Goal: Task Accomplishment & Management: Manage account settings

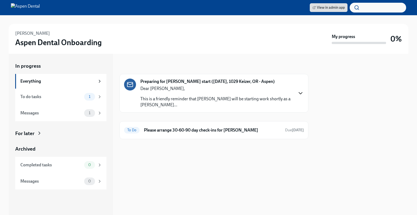
click at [301, 92] on icon "button" at bounding box center [300, 93] width 3 height 2
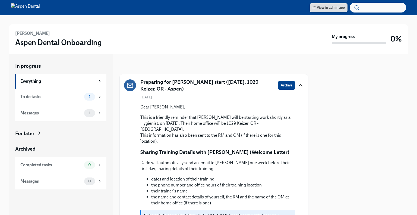
click at [322, 8] on span "View in admin app" at bounding box center [328, 7] width 32 height 5
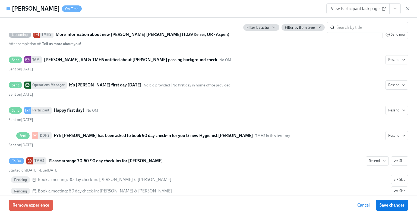
scroll to position [970, 0]
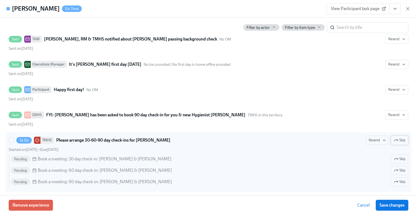
click at [394, 138] on span "Skip" at bounding box center [399, 139] width 11 height 5
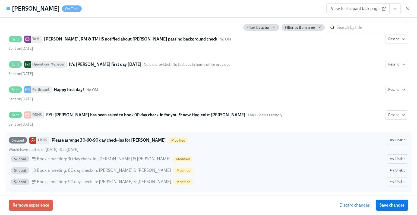
click at [397, 205] on span "Save changes" at bounding box center [391, 204] width 25 height 5
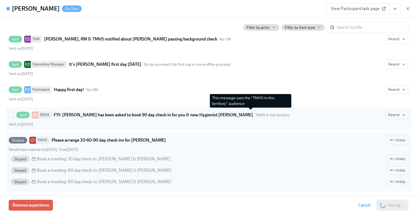
scroll to position [0, 8257]
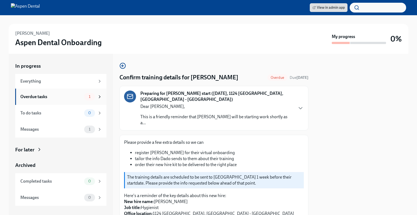
click at [66, 95] on div "Overdue tasks" at bounding box center [51, 97] width 62 height 6
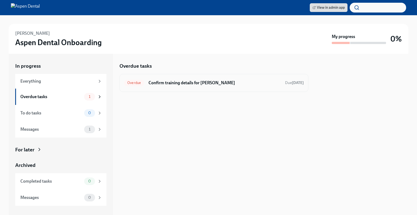
click at [192, 76] on div "Overdue Confirm training details for Casandra Arechiga Due 2 days ago" at bounding box center [213, 83] width 189 height 18
click at [186, 83] on h6 "Confirm training details for Casandra Arechiga" at bounding box center [214, 83] width 132 height 6
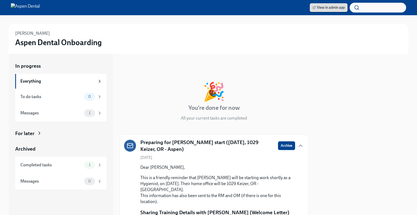
click at [328, 9] on span "View in admin app" at bounding box center [328, 7] width 32 height 5
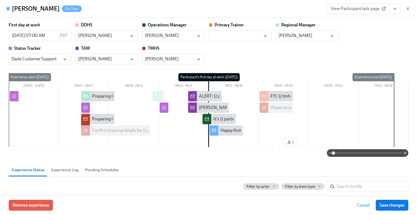
click at [396, 11] on icon "View task page" at bounding box center [394, 8] width 5 height 5
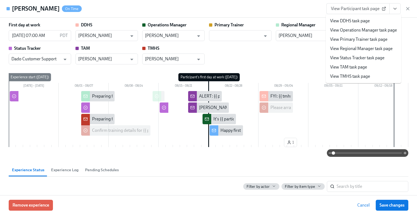
click at [396, 9] on icon "View task page" at bounding box center [394, 8] width 5 height 5
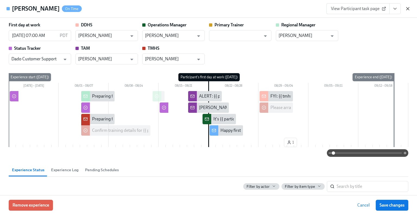
click at [407, 8] on icon "button" at bounding box center [407, 8] width 3 height 3
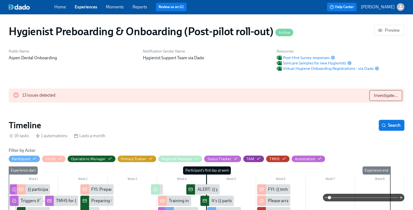
click at [392, 127] on span "Search" at bounding box center [391, 125] width 18 height 5
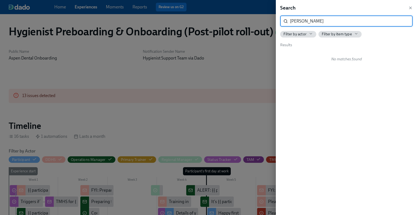
type input "[PERSON_NAME]"
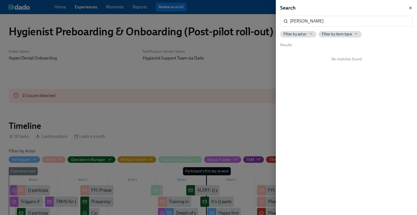
click at [410, 7] on icon "button" at bounding box center [410, 8] width 4 height 4
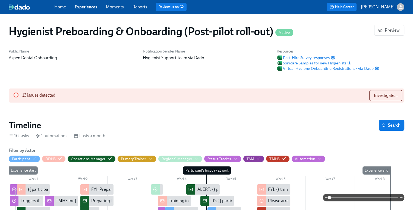
click at [91, 8] on link "Experiences" at bounding box center [86, 6] width 23 height 5
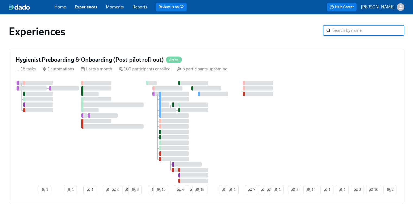
click at [343, 29] on input "search" at bounding box center [368, 30] width 72 height 11
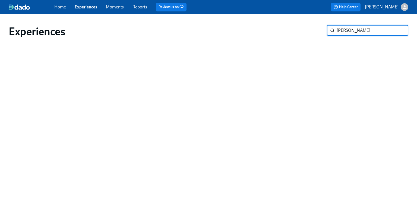
type input "[PERSON_NAME]"
click at [91, 7] on link "Experiences" at bounding box center [86, 6] width 23 height 5
click at [399, 30] on input "[PERSON_NAME]" at bounding box center [372, 30] width 72 height 11
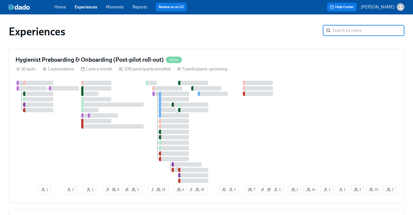
click at [88, 6] on link "Experiences" at bounding box center [86, 6] width 23 height 5
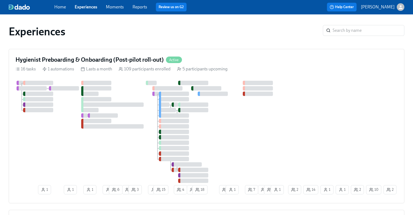
click at [85, 4] on span "Experiences" at bounding box center [86, 7] width 23 height 6
click at [115, 8] on link "Moments" at bounding box center [115, 6] width 18 height 5
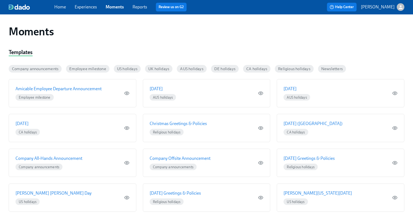
click at [63, 8] on link "Home" at bounding box center [60, 6] width 12 height 5
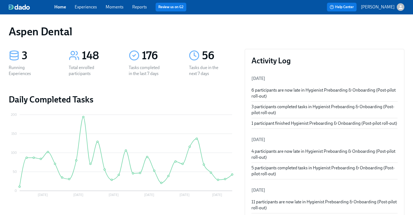
click at [115, 7] on link "Moments" at bounding box center [115, 6] width 18 height 5
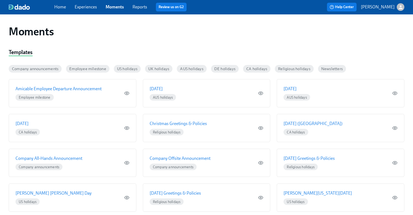
click at [85, 7] on link "Experiences" at bounding box center [86, 6] width 22 height 5
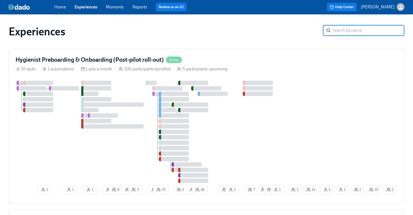
click at [353, 28] on input "search" at bounding box center [368, 30] width 72 height 11
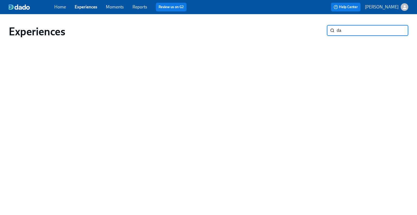
type input "d"
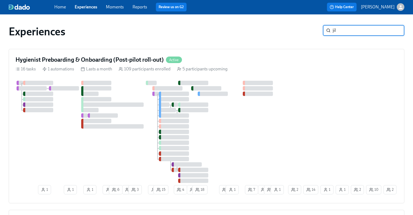
type input "jill"
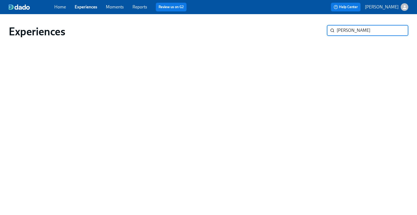
click at [400, 30] on input "jill" at bounding box center [372, 30] width 72 height 11
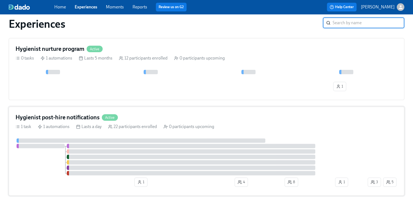
scroll to position [184, 0]
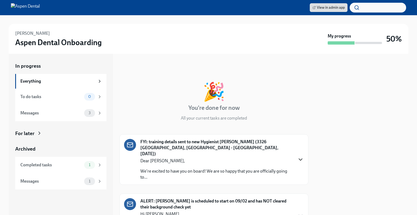
click at [297, 156] on icon "button" at bounding box center [300, 159] width 7 height 7
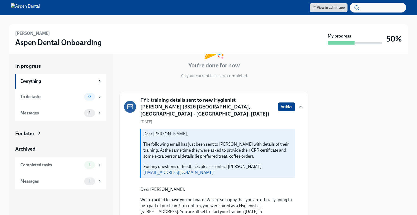
scroll to position [3, 0]
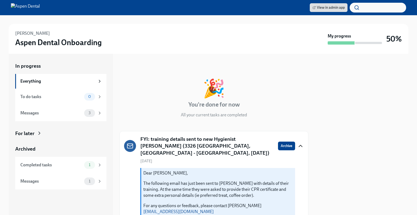
click at [196, 143] on h5 "FYI: training details sent to new Hygienist [PERSON_NAME] (3326 [GEOGRAPHIC_DAT…" at bounding box center [206, 145] width 133 height 21
click at [191, 180] on p "The following email has just been sent to Danielle Harrington with details of t…" at bounding box center [217, 189] width 149 height 18
click at [178, 184] on p "The following email has just been sent to Danielle Harrington with details of t…" at bounding box center [217, 189] width 149 height 18
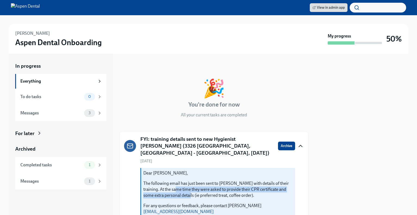
click at [178, 185] on p "The following email has just been sent to Danielle Harrington with details of t…" at bounding box center [217, 189] width 149 height 18
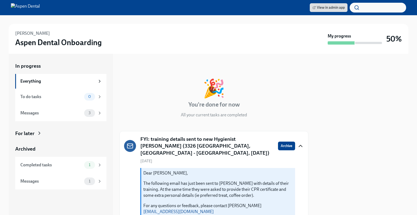
click at [323, 186] on div at bounding box center [361, 134] width 93 height 161
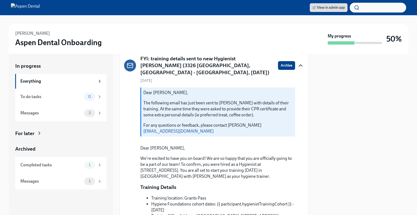
scroll to position [85, 0]
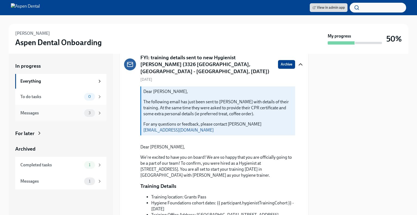
click at [50, 113] on div "Messages" at bounding box center [51, 113] width 62 height 6
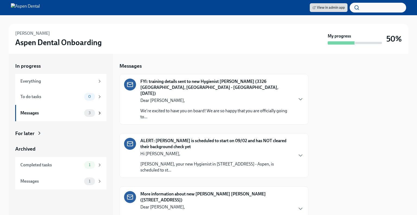
click at [133, 83] on div at bounding box center [130, 84] width 12 height 12
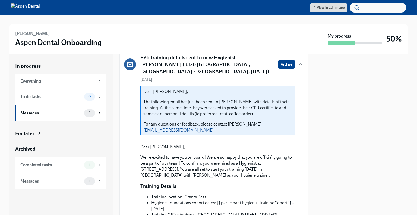
scroll to position [24, 0]
click at [342, 36] on strong "My progress" at bounding box center [338, 36] width 23 height 6
click at [246, 45] on div "Danielle Harrington Aspen Dental Onboarding" at bounding box center [170, 38] width 310 height 17
click at [35, 31] on h6 "[PERSON_NAME]" at bounding box center [32, 33] width 35 height 6
click at [30, 36] on h6 "[PERSON_NAME]" at bounding box center [32, 33] width 35 height 6
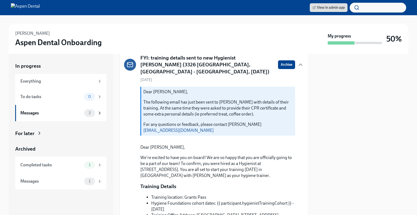
click at [27, 43] on h3 "Aspen Dental Onboarding" at bounding box center [58, 42] width 87 height 10
click at [32, 78] on div "Everything" at bounding box center [57, 81] width 75 height 6
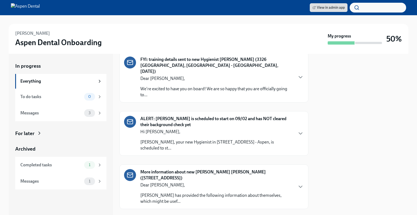
scroll to position [87, 0]
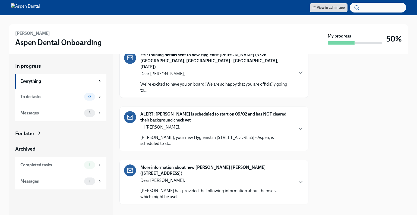
click at [291, 123] on div "ALERT: Danielle Harrington is scheduled to start on 09/02 and has NOT cleared t…" at bounding box center [214, 128] width 180 height 35
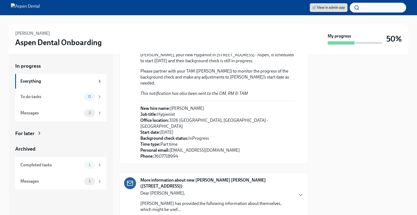
scroll to position [189, 0]
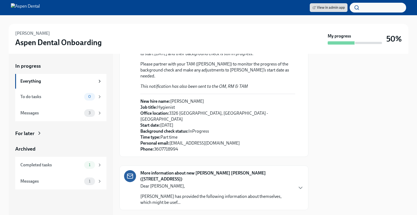
click at [185, 131] on p "New hire name: Danielle Harrington Job title: Hygienist Office location: 3326 M…" at bounding box center [217, 125] width 155 height 54
click at [167, 140] on strong "Personal email:" at bounding box center [154, 142] width 29 height 5
click at [162, 117] on p "New hire name: Danielle Harrington Job title: Hygienist Office location: 3326 M…" at bounding box center [217, 125] width 155 height 54
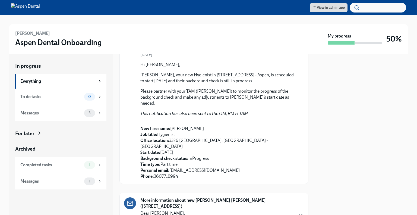
scroll to position [107, 0]
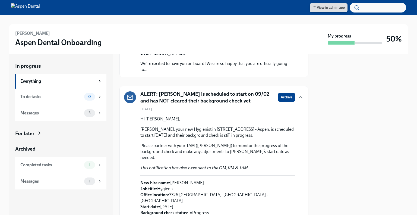
click at [323, 7] on span "View in admin app" at bounding box center [328, 7] width 32 height 5
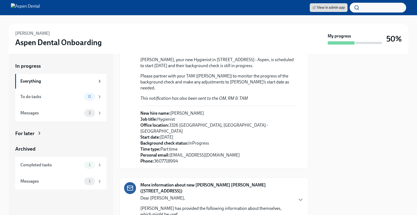
scroll to position [189, 0]
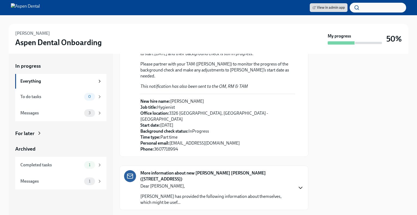
click at [298, 184] on icon "button" at bounding box center [300, 187] width 7 height 7
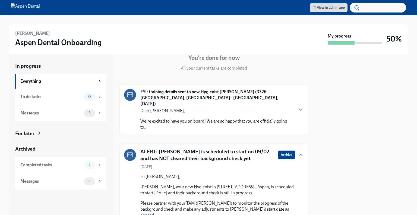
scroll to position [16, 0]
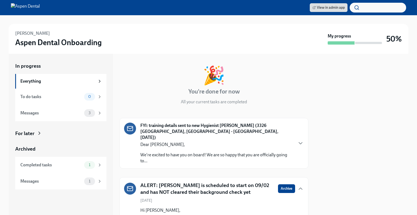
click at [292, 141] on div "FYI: training details sent to new Hygienist Danielle Harrington (3326 Medford, …" at bounding box center [214, 142] width 180 height 41
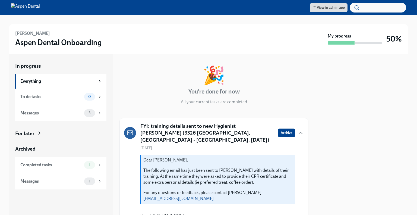
scroll to position [125, 0]
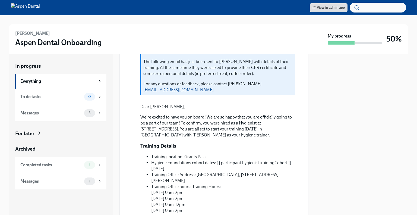
click at [213, 87] on link "bperez@aspendental.com" at bounding box center [178, 89] width 70 height 5
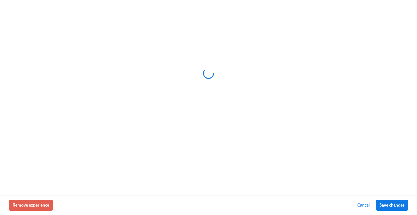
scroll to position [0, 4797]
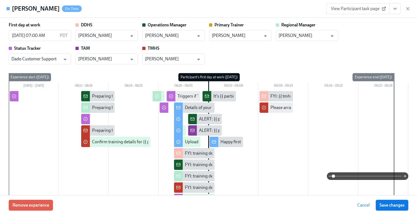
type input "[PERSON_NAME]"
type input "Dado Customer Support"
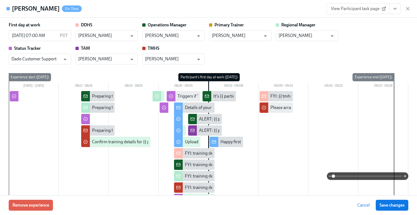
type input "[PERSON_NAME]"
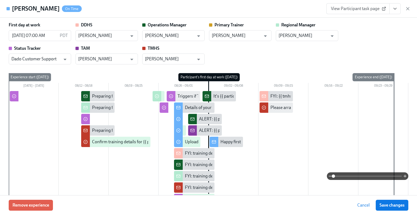
type input "[PERSON_NAME]"
type input "Dado Customer Support"
type input "[PERSON_NAME]"
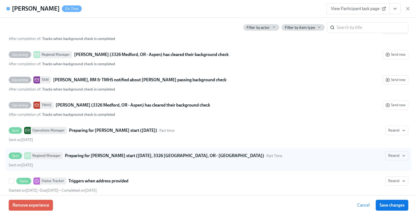
scroll to position [325, 0]
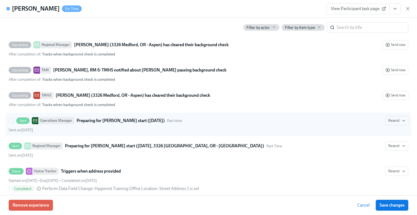
click at [99, 120] on strong "Preparing for [PERSON_NAME] start ([DATE])" at bounding box center [120, 120] width 88 height 7
click at [14, 120] on input "Sent Operations Manager Preparing for [PERSON_NAME] start ([DATE]) Part time Re…" at bounding box center [11, 120] width 5 height 5
checkbox input "true"
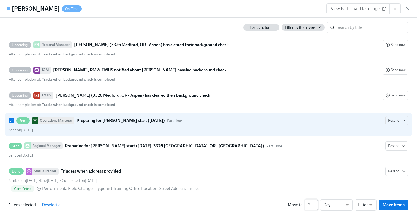
click at [315, 203] on input "2" at bounding box center [311, 204] width 13 height 11
click at [315, 203] on input "3" at bounding box center [311, 204] width 13 height 11
click at [315, 203] on input "4" at bounding box center [311, 204] width 13 height 11
click at [315, 203] on input "5" at bounding box center [311, 204] width 13 height 11
click at [315, 203] on input "6" at bounding box center [311, 204] width 13 height 11
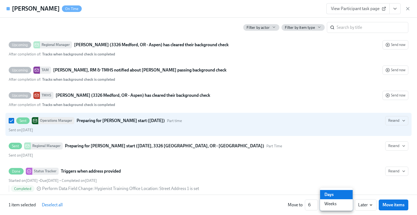
click at [315, 205] on div at bounding box center [208, 107] width 417 height 215
click at [316, 207] on input "5" at bounding box center [311, 204] width 13 height 11
click at [316, 207] on input "4" at bounding box center [311, 204] width 13 height 11
click at [316, 207] on input "3" at bounding box center [311, 204] width 13 height 11
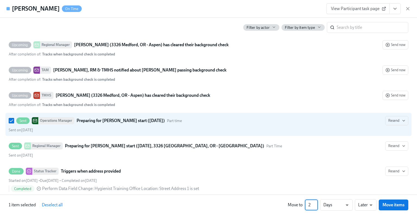
click at [316, 207] on input "2" at bounding box center [311, 204] width 13 height 11
type input "1"
click at [316, 207] on input "1" at bounding box center [311, 204] width 13 height 11
click at [331, 203] on li "Week" at bounding box center [336, 203] width 33 height 9
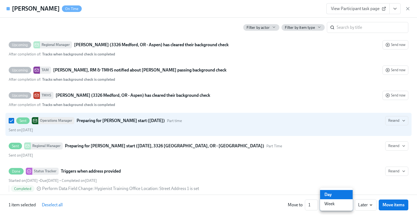
type input "w"
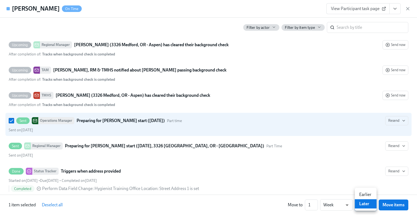
click at [367, 205] on li "Later" at bounding box center [365, 203] width 22 height 9
click at [165, 120] on strong "Preparing for [PERSON_NAME] start ([DATE])" at bounding box center [120, 120] width 88 height 7
click at [14, 120] on input "Sent Operations Manager Preparing for [PERSON_NAME] start ([DATE]) Part time Re…" at bounding box center [11, 120] width 5 height 5
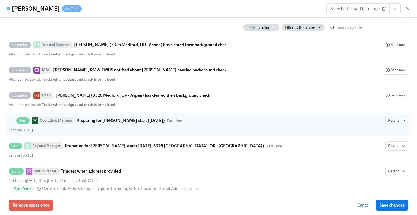
drag, startPoint x: 175, startPoint y: 120, endPoint x: 160, endPoint y: 120, distance: 14.9
click at [160, 120] on strong "Preparing for [PERSON_NAME] start ([DATE])" at bounding box center [120, 120] width 88 height 7
click at [14, 120] on input "Sent Operations Manager Preparing for [PERSON_NAME] start ([DATE]) Part time Re…" at bounding box center [11, 120] width 5 height 5
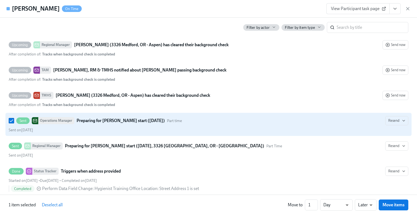
click at [160, 120] on strong "Preparing for [PERSON_NAME] start ([DATE])" at bounding box center [120, 120] width 88 height 7
click at [14, 120] on input "Sent Operations Manager Preparing for [PERSON_NAME] start ([DATE]) Part time Re…" at bounding box center [11, 120] width 5 height 5
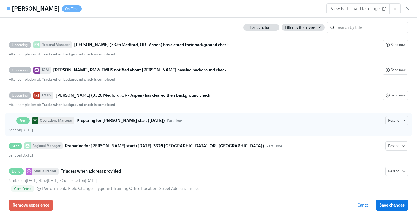
click at [135, 119] on strong "Preparing for [PERSON_NAME] start ([DATE])" at bounding box center [120, 120] width 88 height 7
click at [14, 119] on input "Sent Operations Manager Preparing for [PERSON_NAME] start ([DATE]) Part time Re…" at bounding box center [11, 120] width 5 height 5
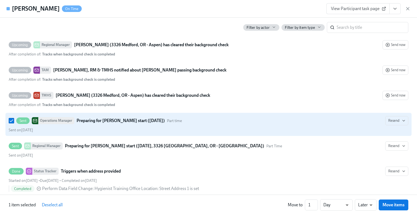
click at [81, 126] on div "Sent Operations Manager Preparing for [PERSON_NAME] start ([DATE]) Part time Re…" at bounding box center [208, 124] width 399 height 17
click at [14, 123] on input "Sent Operations Manager Preparing for [PERSON_NAME] start ([DATE]) Part time Re…" at bounding box center [11, 120] width 5 height 5
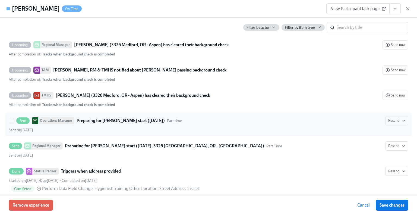
click at [302, 123] on div "Sent Operations Manager Preparing for [PERSON_NAME] start ([DATE]) Part time Re…" at bounding box center [208, 120] width 399 height 9
click at [14, 123] on input "Sent Operations Manager Preparing for [PERSON_NAME] start ([DATE]) Part time Re…" at bounding box center [11, 120] width 5 height 5
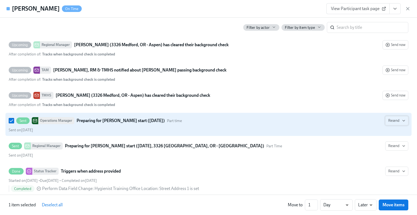
click at [400, 122] on span "Resend" at bounding box center [396, 120] width 17 height 5
click at [400, 122] on div at bounding box center [208, 107] width 417 height 215
click at [287, 128] on div "Sent on [DATE]" at bounding box center [208, 129] width 399 height 5
click at [14, 123] on input "Sent Operations Manager Preparing for [PERSON_NAME] start ([DATE]) Part time Re…" at bounding box center [11, 120] width 5 height 5
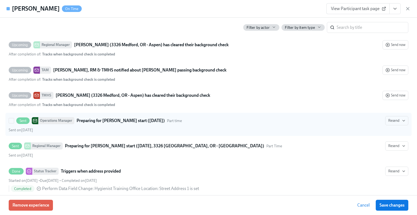
click at [162, 123] on div "Sent Operations Manager Preparing for [PERSON_NAME] start ([DATE]) Part time Re…" at bounding box center [208, 120] width 399 height 9
click at [14, 123] on input "Sent Operations Manager Preparing for [PERSON_NAME] start ([DATE]) Part time Re…" at bounding box center [11, 120] width 5 height 5
checkbox input "true"
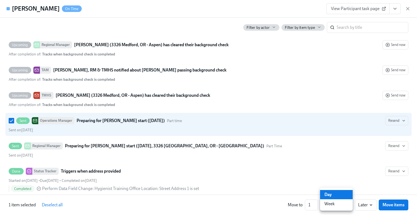
click at [335, 204] on li "Week" at bounding box center [336, 203] width 33 height 9
type input "w"
click at [393, 206] on span "Move items" at bounding box center [393, 204] width 22 height 5
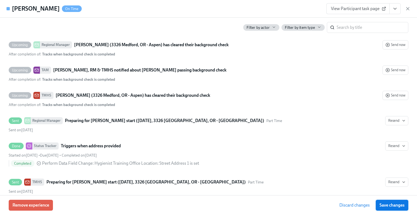
click at [392, 206] on span "Save changes" at bounding box center [391, 204] width 25 height 5
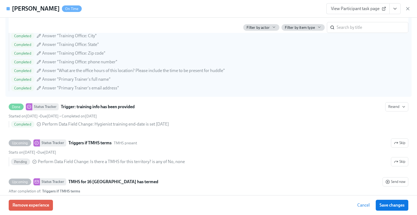
scroll to position [732, 0]
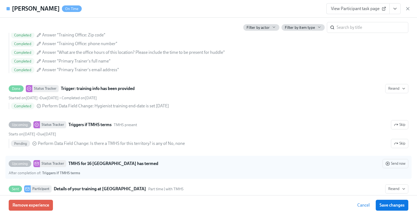
click at [108, 162] on strong "TMHS for 16 [GEOGRAPHIC_DATA] has termed" at bounding box center [113, 163] width 90 height 7
click at [14, 162] on input "Upcoming Status Tracker TMHS for [GEOGRAPHIC_DATA] has termed Send now After co…" at bounding box center [11, 163] width 5 height 5
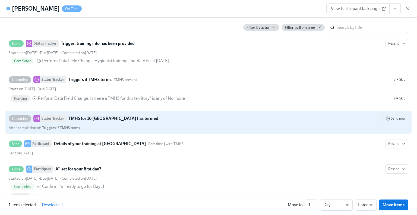
scroll to position [787, 0]
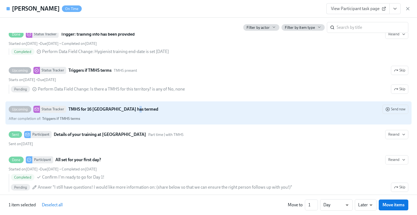
drag, startPoint x: 152, startPoint y: 107, endPoint x: 130, endPoint y: 107, distance: 22.5
click at [130, 107] on strong "TMHS for 16 [GEOGRAPHIC_DATA] has termed" at bounding box center [113, 109] width 90 height 7
click at [110, 108] on strong "TMHS for 16 [GEOGRAPHIC_DATA] has termed" at bounding box center [113, 109] width 90 height 7
click at [14, 108] on input "Upcoming Status Tracker TMHS for [GEOGRAPHIC_DATA] has termed Send now After co…" at bounding box center [11, 109] width 5 height 5
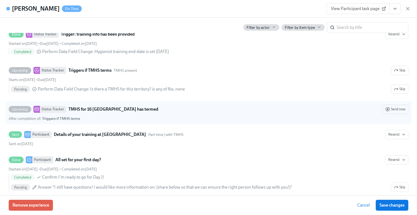
click at [100, 116] on div "After completion of : Triggers if TMHS terms" at bounding box center [208, 118] width 399 height 5
click at [14, 111] on input "Upcoming Status Tracker TMHS for [GEOGRAPHIC_DATA] has termed Send now After co…" at bounding box center [11, 109] width 5 height 5
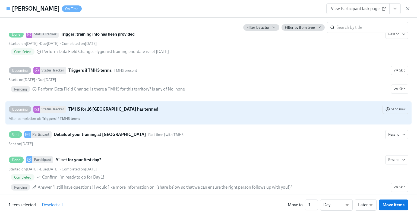
click at [68, 117] on strong "Triggers if TMHS terms" at bounding box center [61, 118] width 38 height 5
click at [14, 111] on input "Upcoming Status Tracker TMHS for [GEOGRAPHIC_DATA] has termed Send now After co…" at bounding box center [11, 109] width 5 height 5
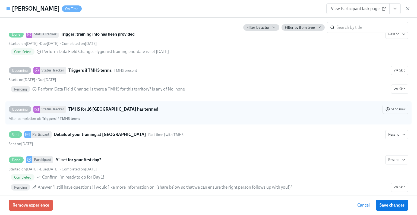
click at [94, 112] on div "Upcoming Status Tracker TMHS for [GEOGRAPHIC_DATA] has termed Send now After co…" at bounding box center [208, 112] width 399 height 17
click at [14, 111] on input "Upcoming Status Tracker TMHS for [GEOGRAPHIC_DATA] has termed Send now After co…" at bounding box center [11, 109] width 5 height 5
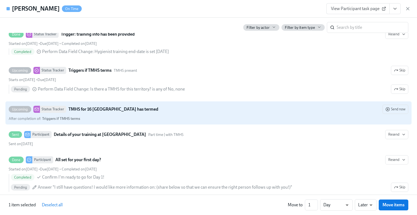
click at [56, 106] on div "Status Tracker" at bounding box center [53, 109] width 26 height 7
click at [14, 107] on input "Upcoming Status Tracker TMHS for [GEOGRAPHIC_DATA] has termed Send now After co…" at bounding box center [11, 109] width 5 height 5
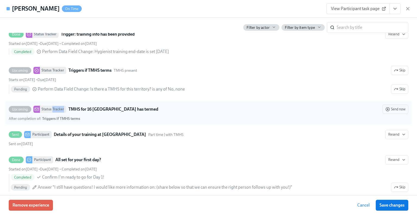
click at [56, 106] on div "Status Tracker" at bounding box center [53, 109] width 26 height 7
click at [14, 107] on input "Upcoming Status Tracker TMHS for [GEOGRAPHIC_DATA] has termed Send now After co…" at bounding box center [11, 109] width 5 height 5
checkbox input "true"
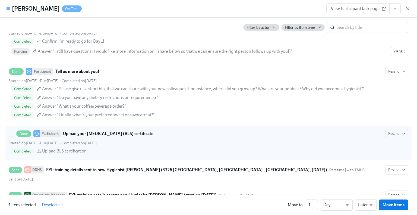
scroll to position [976, 0]
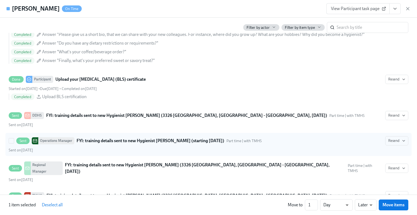
click at [81, 141] on div "Sent Operations Manager FYI: training details sent to new Hygienist [PERSON_NAM…" at bounding box center [208, 140] width 399 height 9
click at [14, 141] on input "Sent Operations Manager FYI: training details sent to new Hygienist [PERSON_NAM…" at bounding box center [11, 140] width 5 height 5
checkbox input "true"
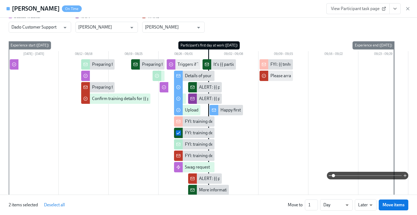
scroll to position [0, 0]
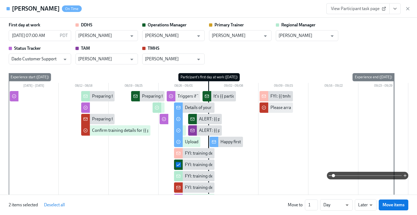
click at [362, 46] on div "First day at work [DATE] 07:00 AM PDT ​ DDHS [PERSON_NAME] ​ Operations Manager…" at bounding box center [208, 43] width 399 height 42
click at [214, 95] on div "It's {{ participant.fullName }}'s first day [DATE]" at bounding box center [255, 96] width 85 height 6
click at [213, 96] on div "It's {{ participant.fullName }}'s first day [DATE]" at bounding box center [255, 96] width 85 height 6
click at [207, 96] on div at bounding box center [206, 96] width 9 height 10
click at [219, 96] on div "It's {{ participant.fullName }}'s first day [DATE]" at bounding box center [255, 96] width 85 height 6
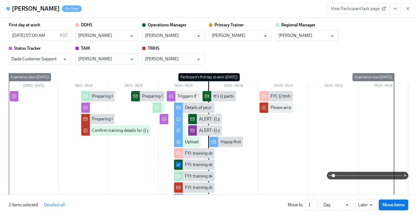
drag, startPoint x: 330, startPoint y: 175, endPoint x: 328, endPoint y: 180, distance: 5.9
click at [331, 177] on span at bounding box center [332, 175] width 3 height 3
click at [207, 94] on div at bounding box center [206, 96] width 9 height 10
click at [204, 98] on input "checkbox" at bounding box center [206, 96] width 5 height 5
checkbox input "true"
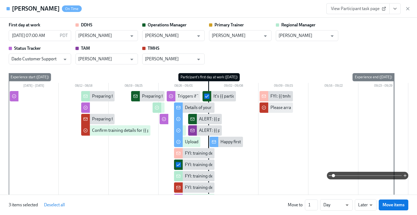
click at [52, 205] on span "Deselect all" at bounding box center [54, 204] width 21 height 5
checkbox input "false"
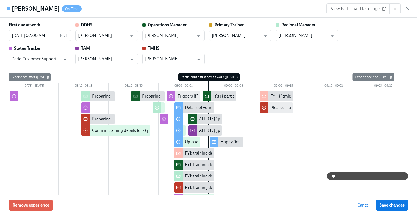
click at [74, 8] on span "On Time" at bounding box center [72, 9] width 20 height 4
click at [37, 14] on div "[PERSON_NAME] On Time" at bounding box center [44, 8] width 75 height 11
click at [407, 8] on icon "button" at bounding box center [407, 8] width 5 height 5
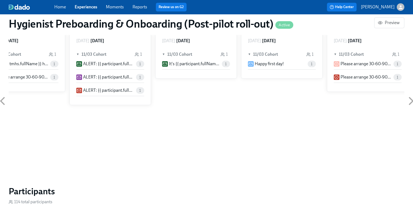
scroll to position [434, 0]
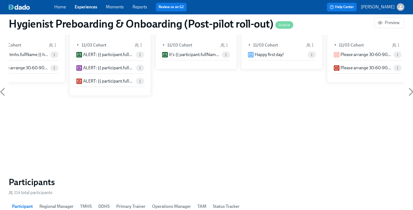
click at [3, 94] on icon at bounding box center [3, 92] width 4 height 7
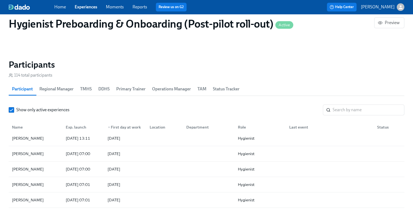
scroll to position [542, 0]
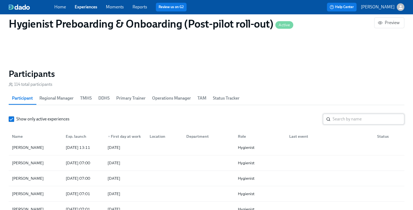
click at [336, 119] on input "search" at bounding box center [368, 119] width 72 height 11
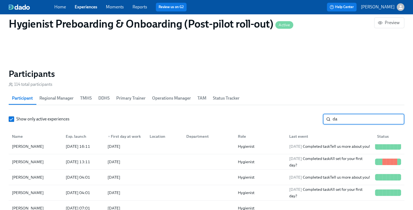
scroll to position [20, 0]
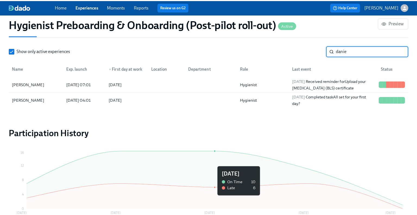
scroll to position [564, 0]
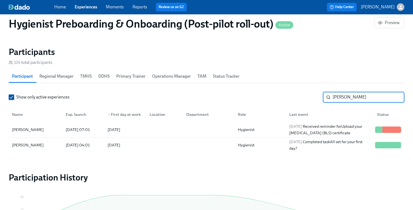
type input "[PERSON_NAME]"
click at [13, 99] on input "Show only active experiences" at bounding box center [11, 97] width 5 height 5
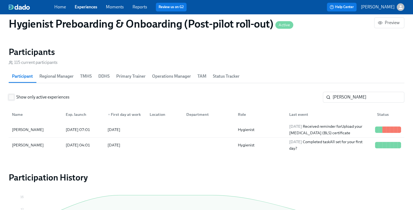
click at [13, 98] on input "Show only active experiences" at bounding box center [11, 97] width 5 height 5
drag, startPoint x: 348, startPoint y: 98, endPoint x: 329, endPoint y: 98, distance: 18.7
click at [329, 98] on div "[PERSON_NAME]" at bounding box center [362, 97] width 81 height 11
click at [85, 143] on div "[DATE] 04:01" at bounding box center [77, 145] width 29 height 7
